Goal: Transaction & Acquisition: Purchase product/service

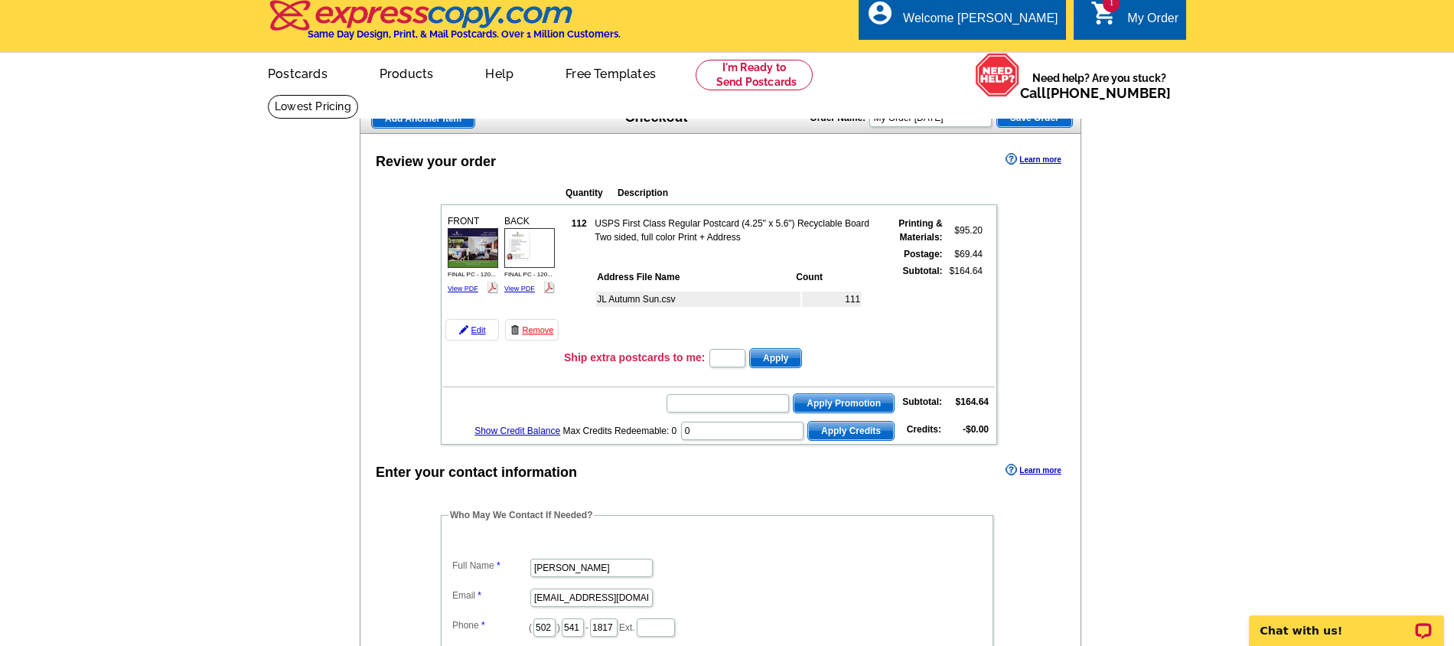
scroll to position [24, 0]
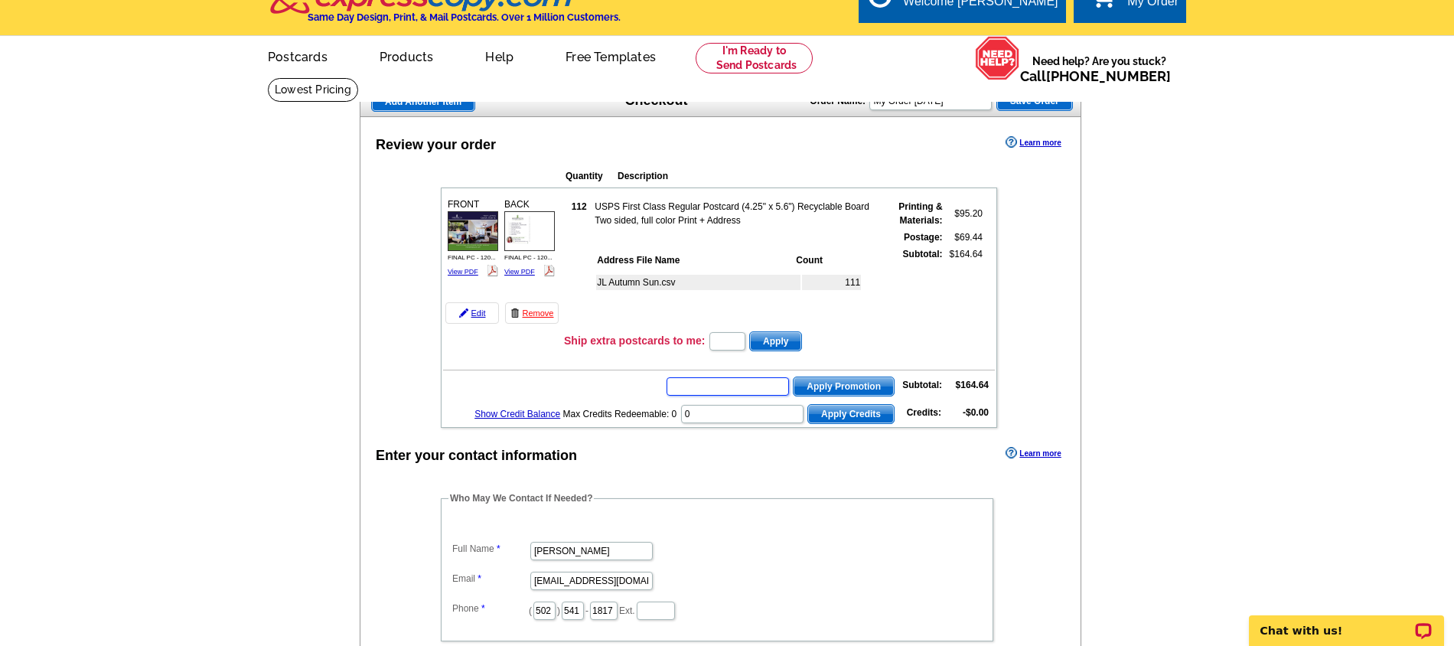
click at [738, 396] on input "text" at bounding box center [727, 386] width 122 height 18
paste input "SMS40m"
type input "SMS40m"
click at [819, 396] on span "Apply Promotion" at bounding box center [843, 386] width 100 height 18
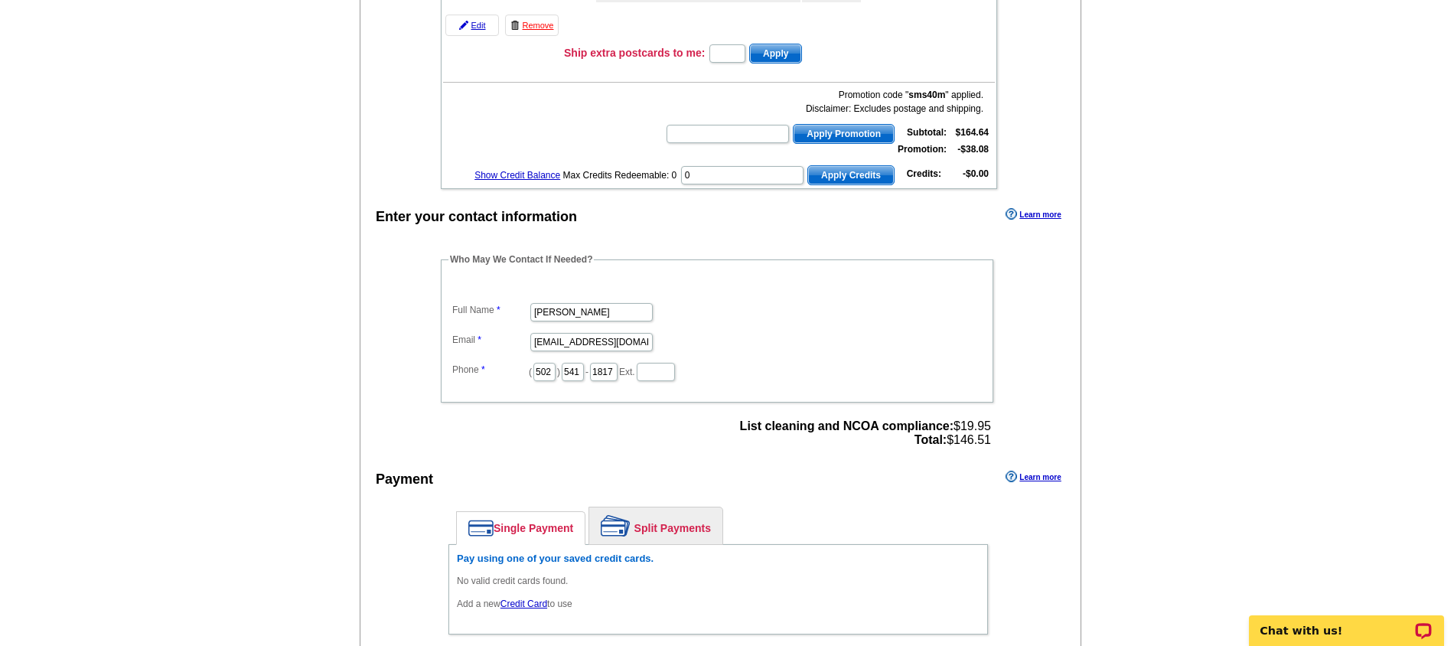
scroll to position [347, 0]
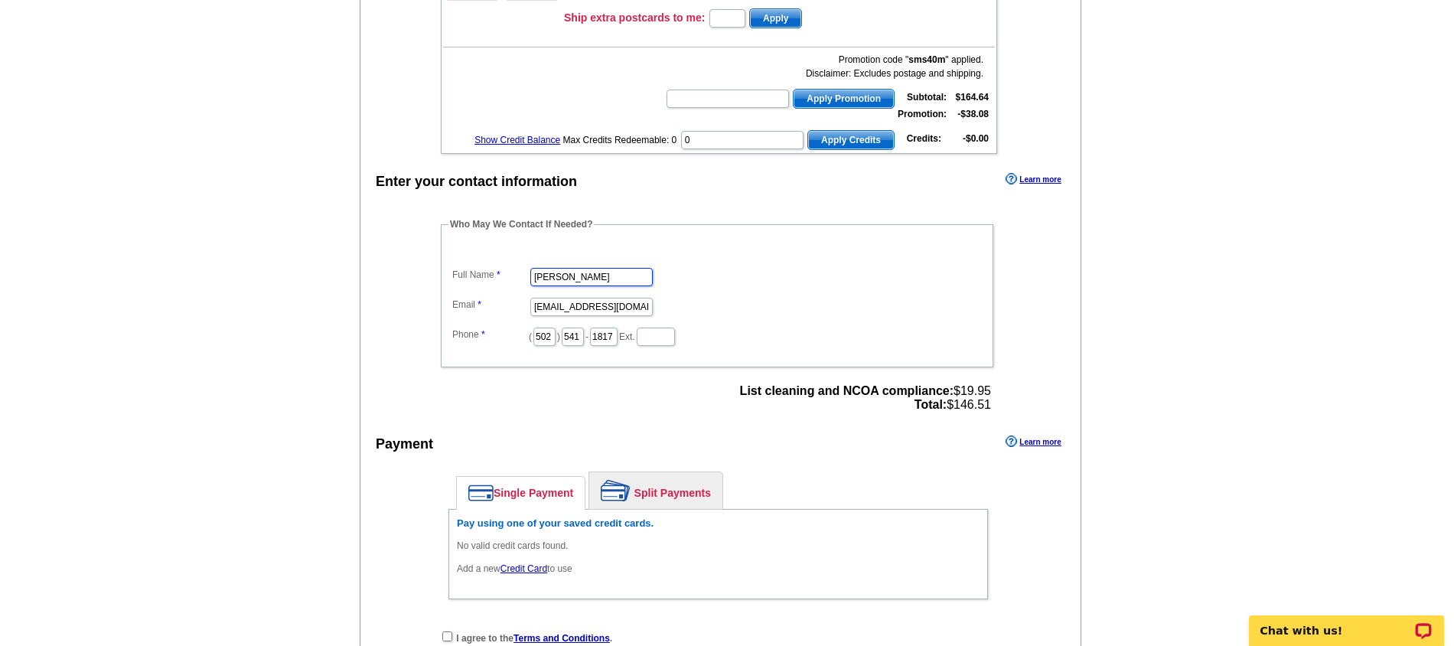
click at [559, 286] on input "Jessica Bray" at bounding box center [591, 277] width 122 height 18
type input "[PERSON_NAME]"
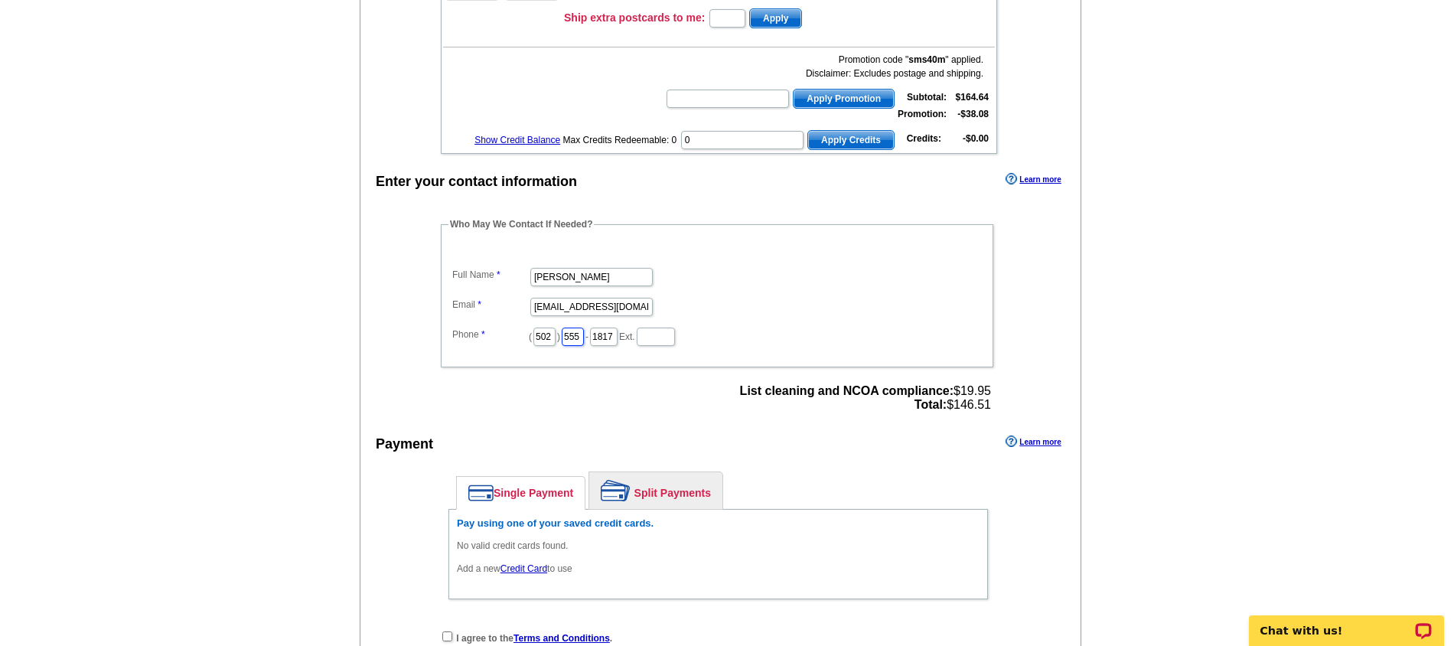
type input "555"
type input "5555"
click at [581, 448] on div "Payment Learn more" at bounding box center [720, 448] width 720 height 32
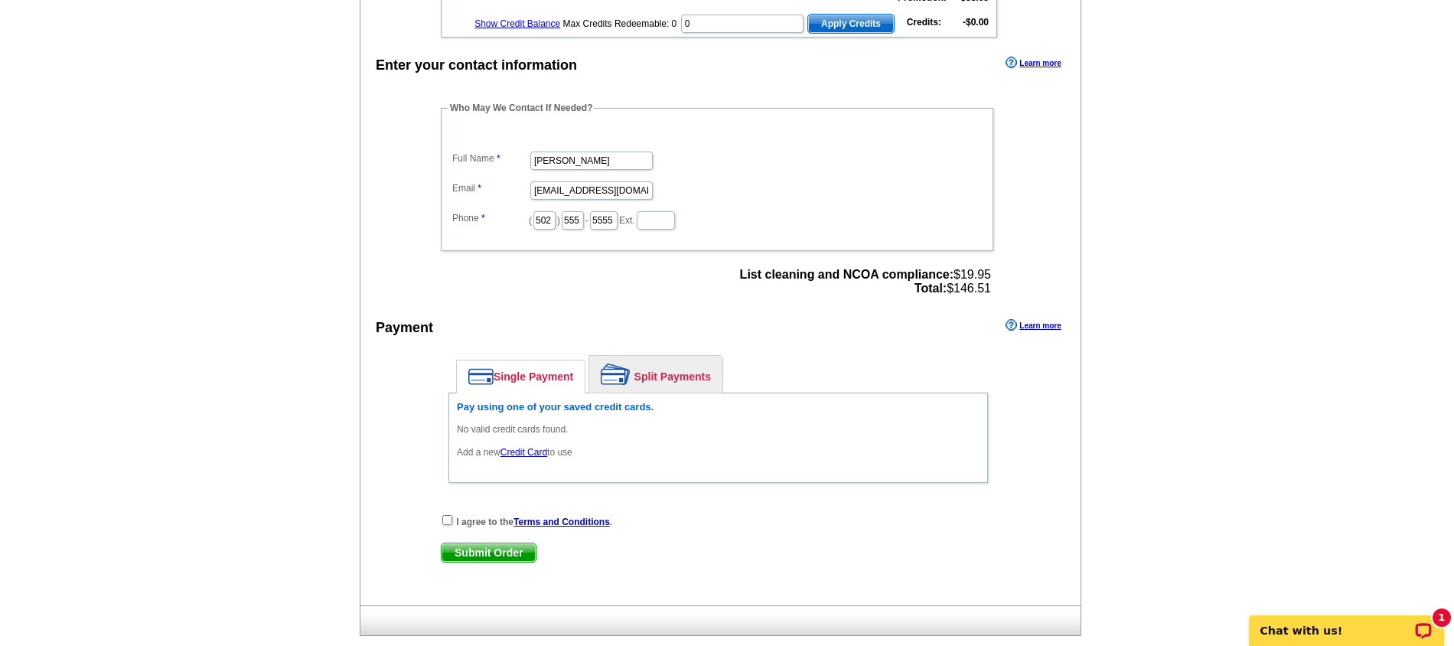
scroll to position [573, 0]
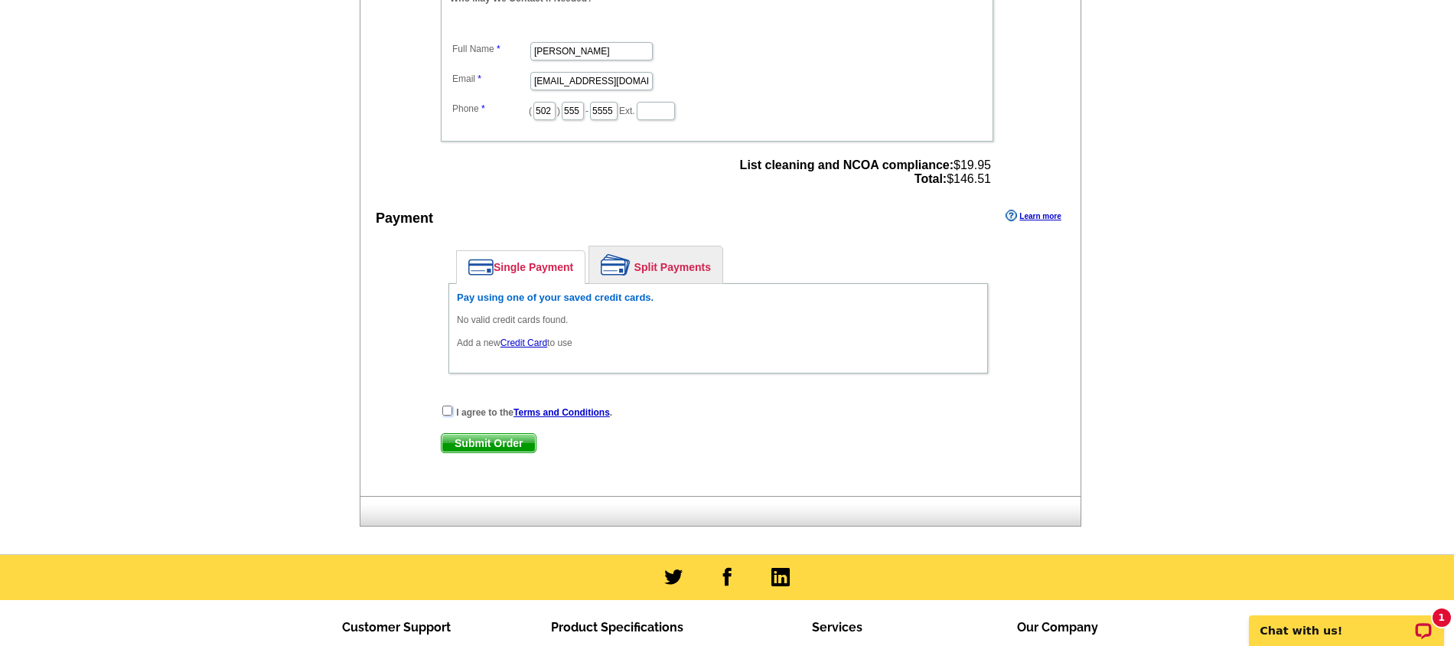
click at [448, 415] on input "checkbox" at bounding box center [447, 411] width 10 height 10
checkbox input "true"
click at [516, 348] on link "Credit Card" at bounding box center [523, 342] width 47 height 11
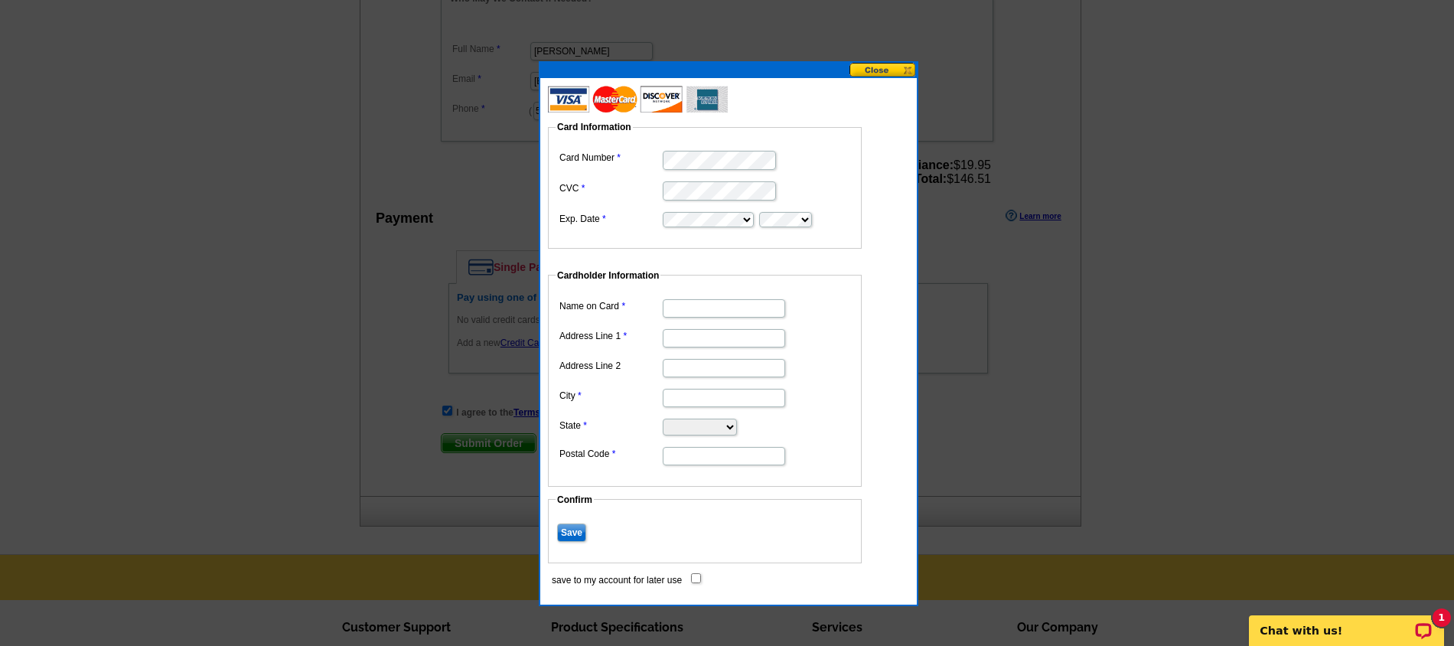
click at [758, 307] on input "Name on Card" at bounding box center [724, 308] width 122 height 18
type input "[PERSON_NAME]"
type input "[STREET_ADDRESS]"
type input "Louisville"
select select "KY"
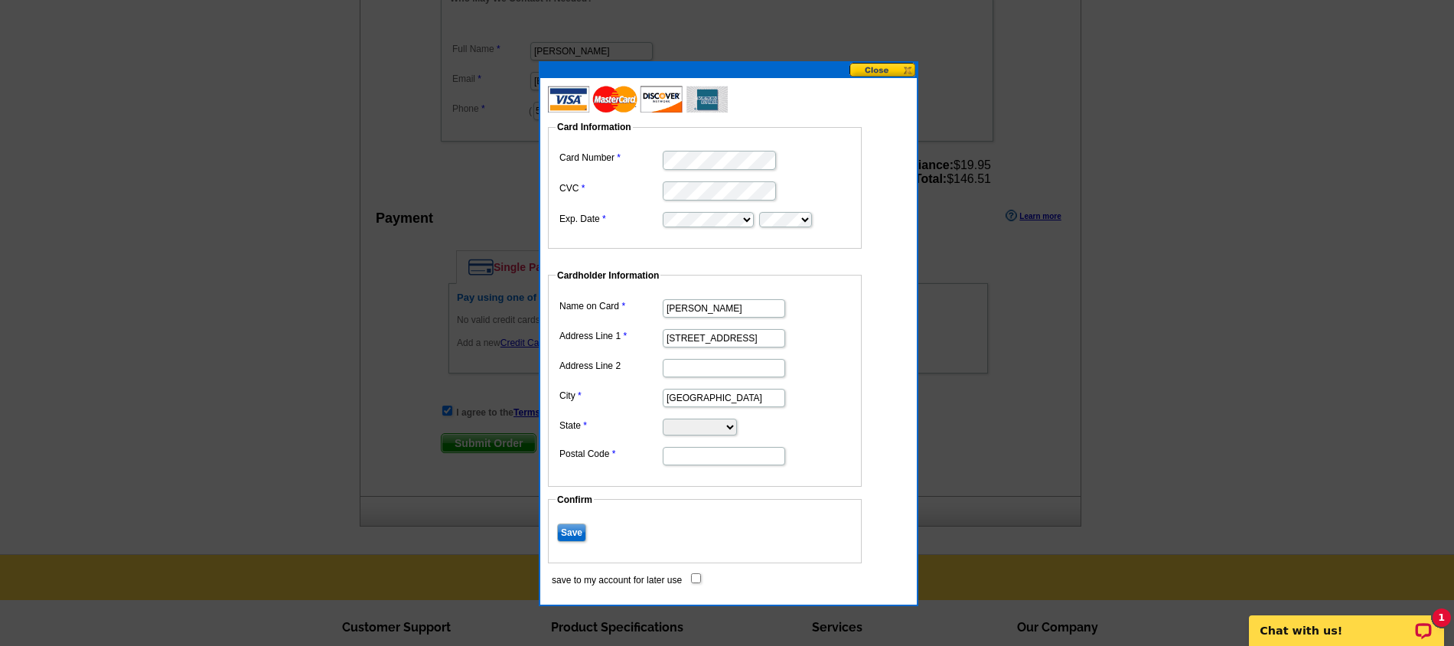
type input "40206"
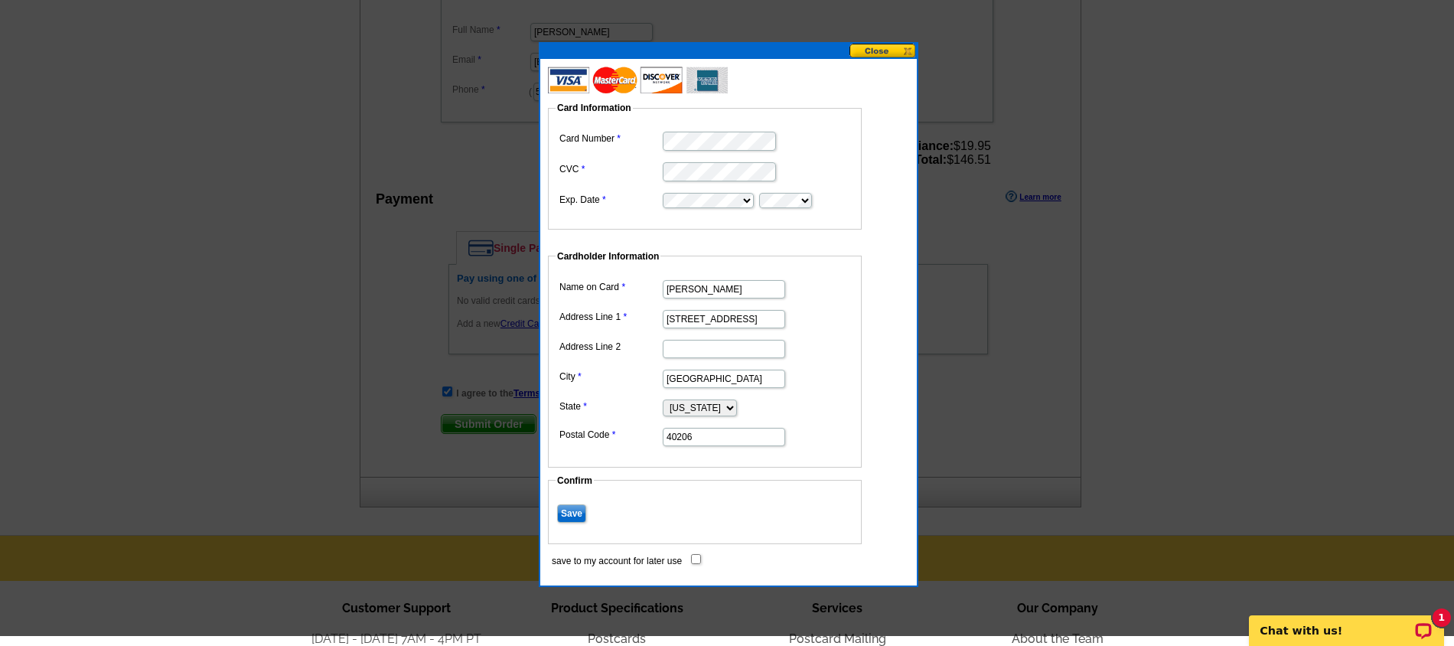
scroll to position [601, 0]
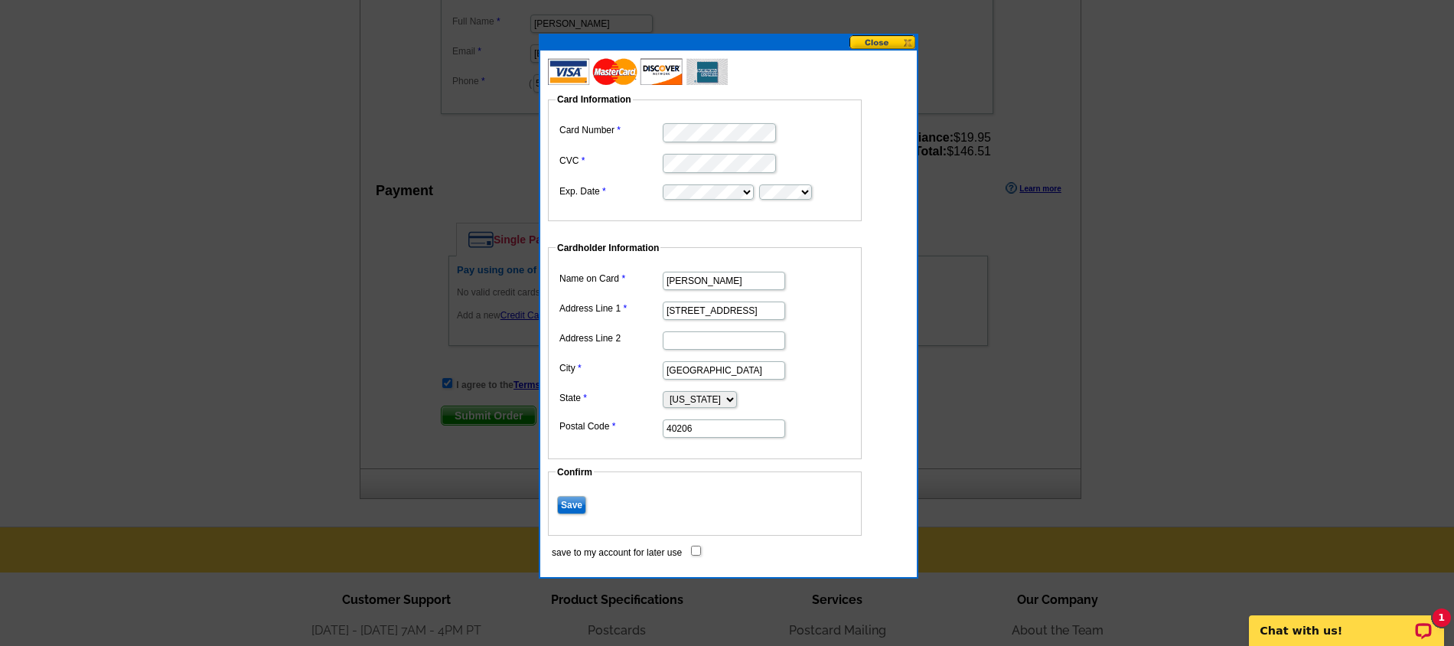
click at [572, 510] on input "Save" at bounding box center [571, 505] width 29 height 18
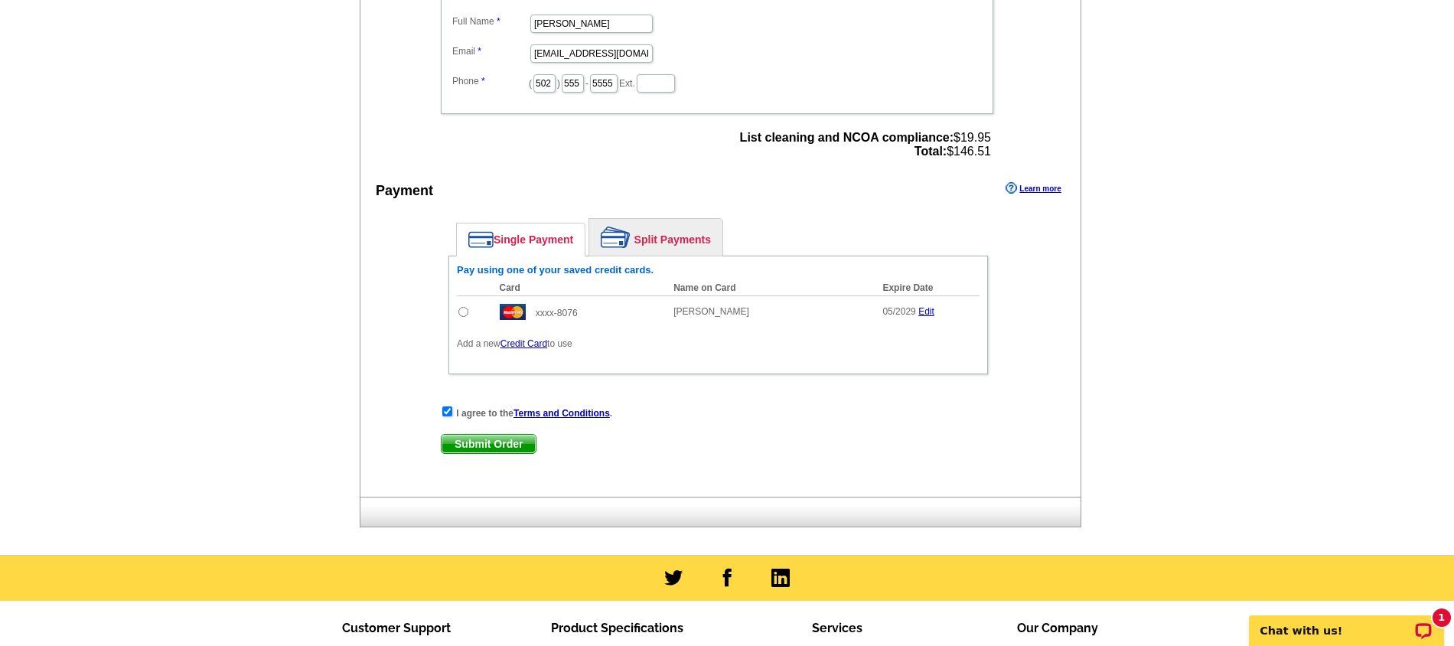
click at [465, 317] on input "radio" at bounding box center [463, 312] width 10 height 10
radio input "true"
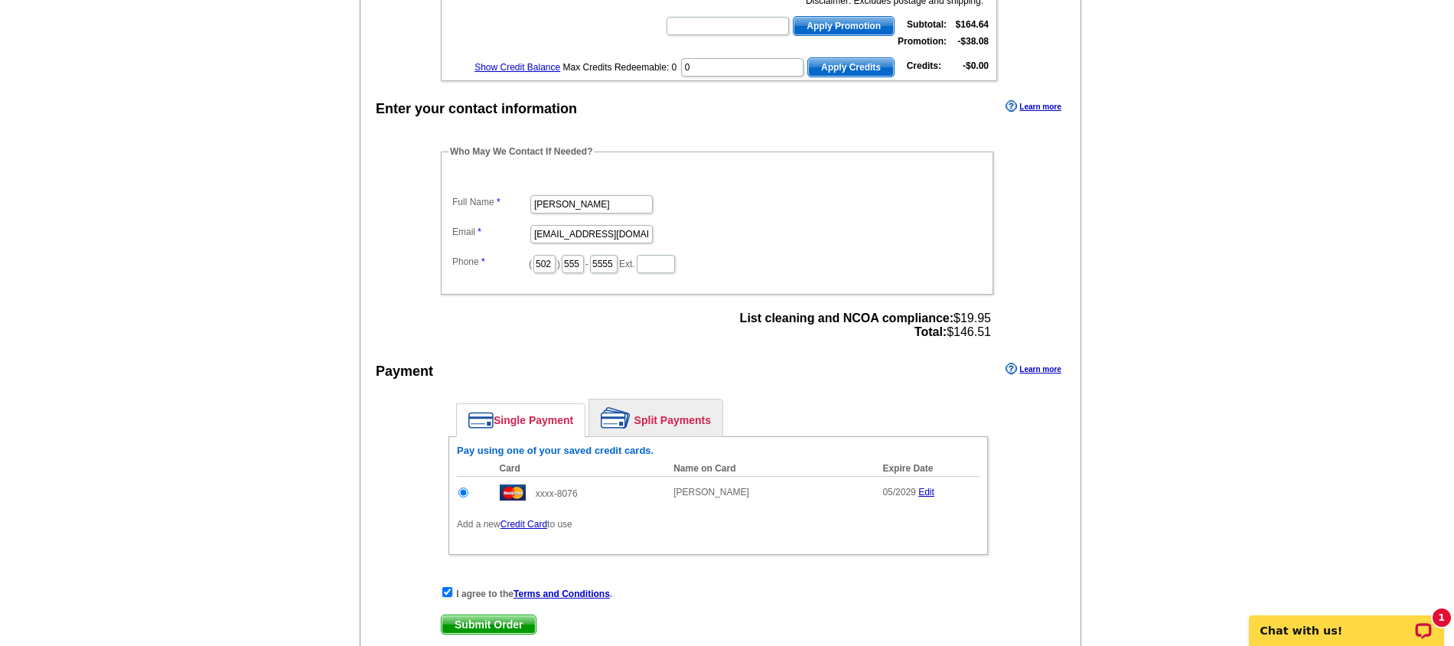
scroll to position [796, 0]
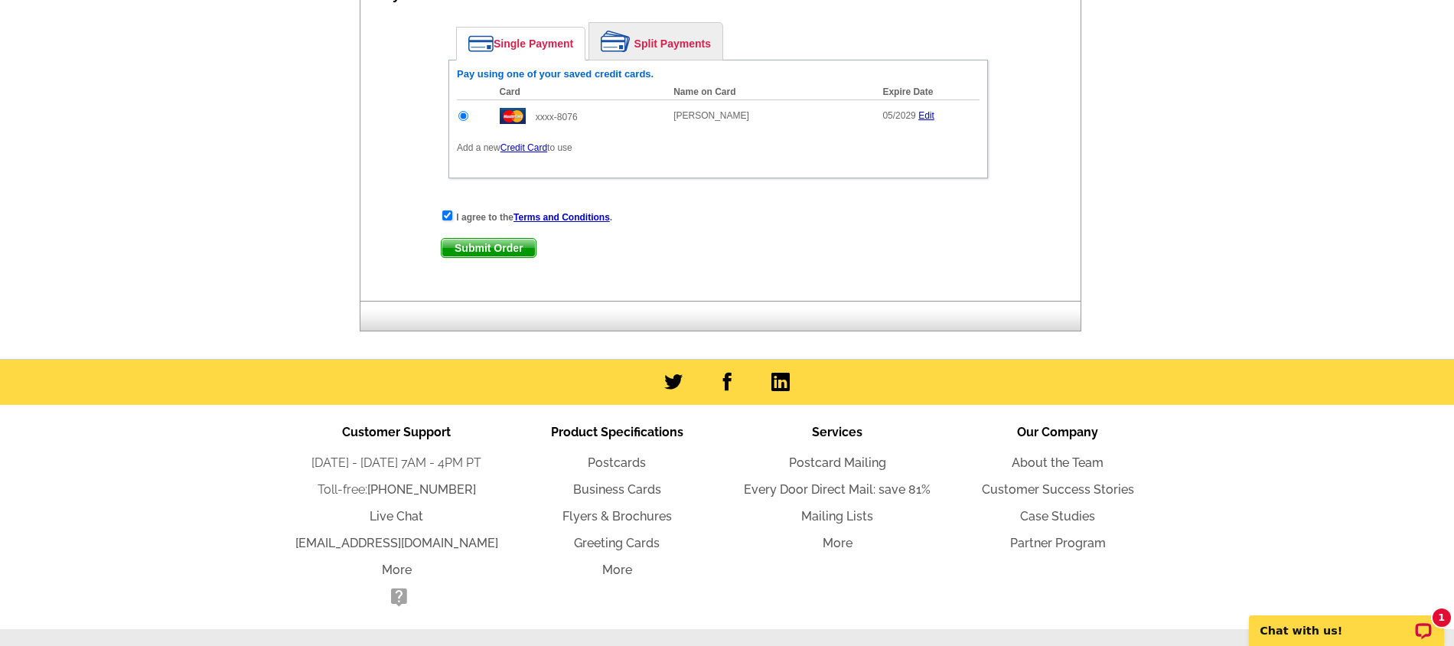
click at [510, 257] on span "Submit Order" at bounding box center [488, 248] width 94 height 18
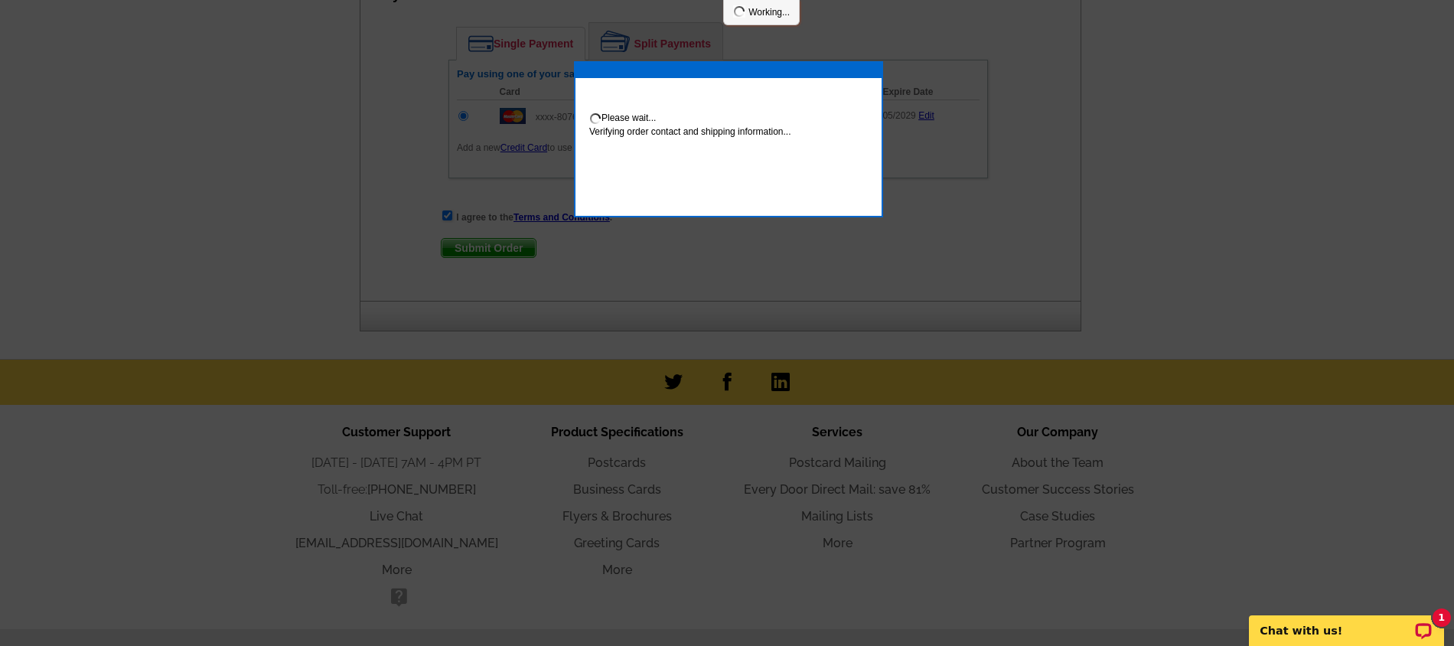
scroll to position [874, 0]
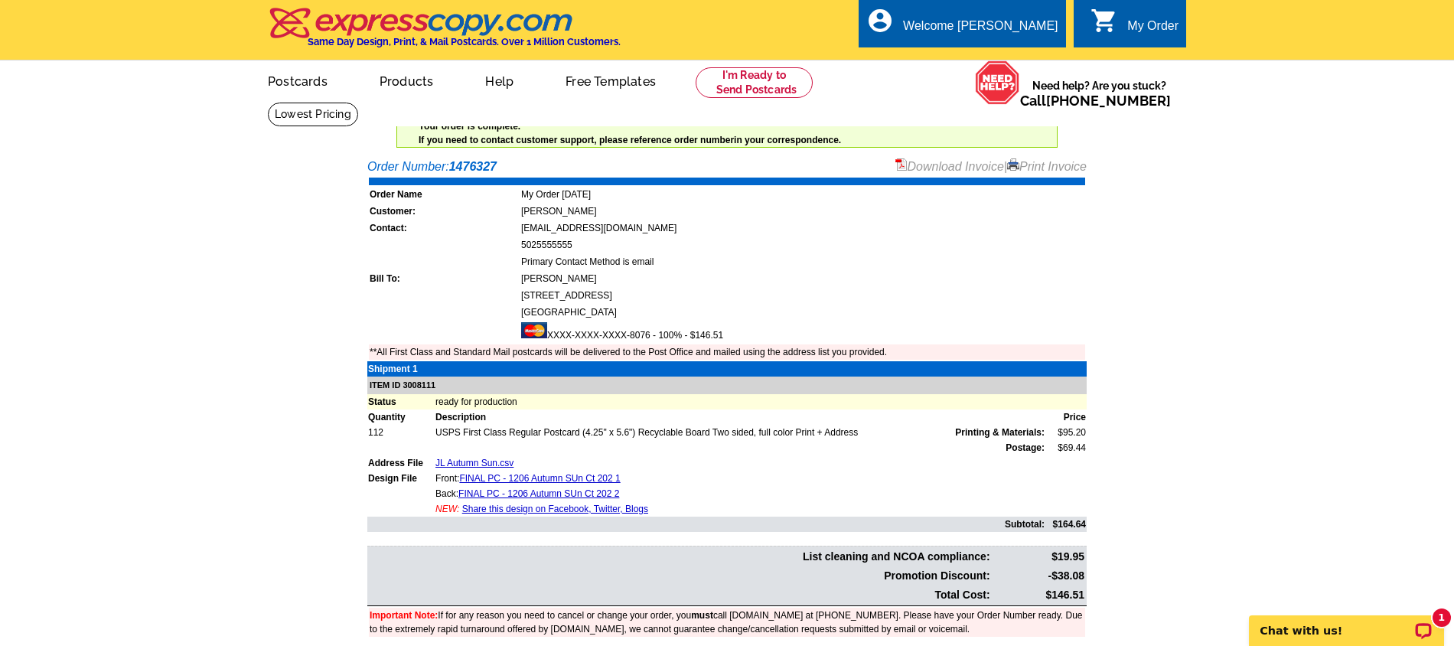
click at [1033, 168] on link "Print Invoice" at bounding box center [1047, 166] width 80 height 13
